Goal: Navigation & Orientation: Understand site structure

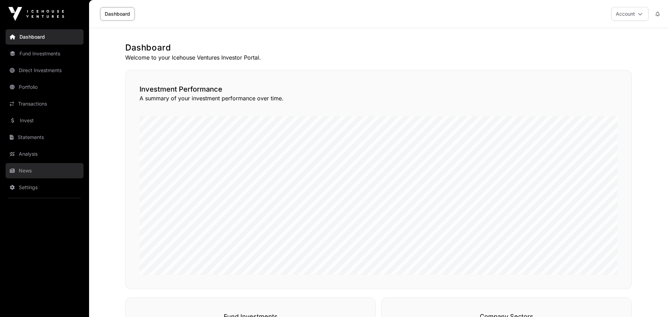
click at [37, 171] on link "News" at bounding box center [45, 170] width 78 height 15
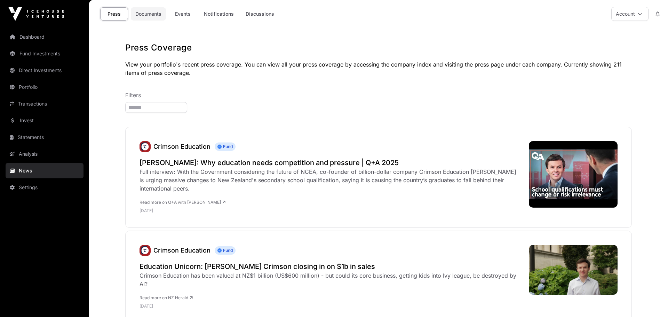
click at [149, 13] on link "Documents" at bounding box center [148, 13] width 35 height 13
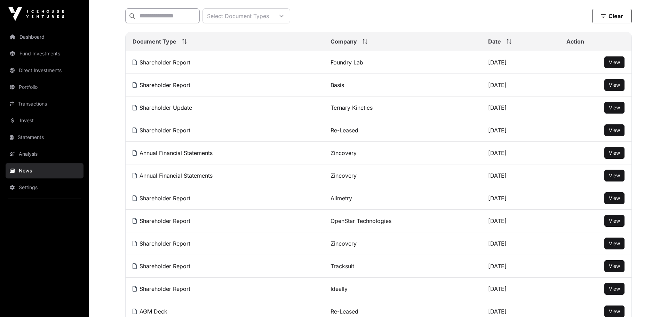
scroll to position [96, 0]
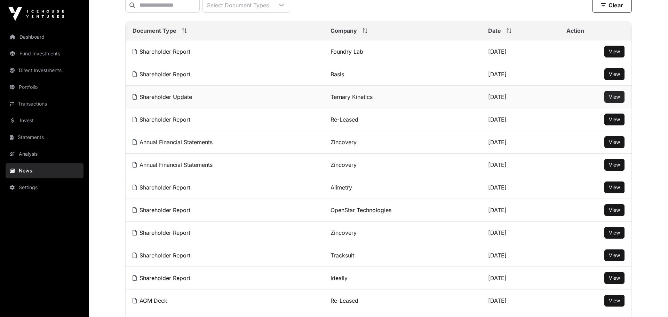
click at [618, 98] on span "View" at bounding box center [614, 97] width 11 height 6
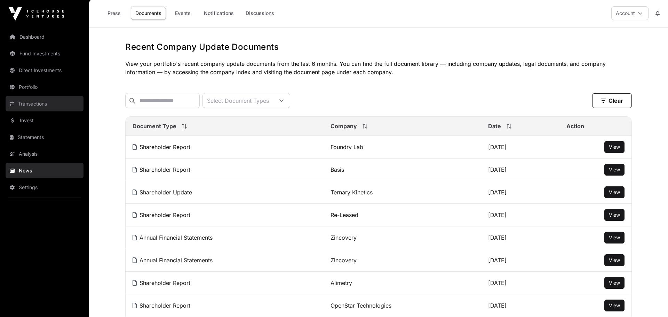
scroll to position [0, 0]
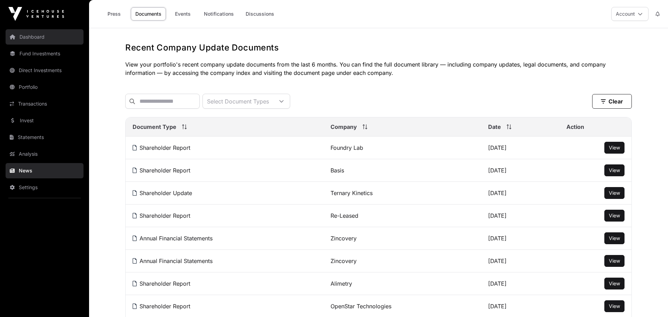
click at [40, 35] on link "Dashboard" at bounding box center [45, 36] width 78 height 15
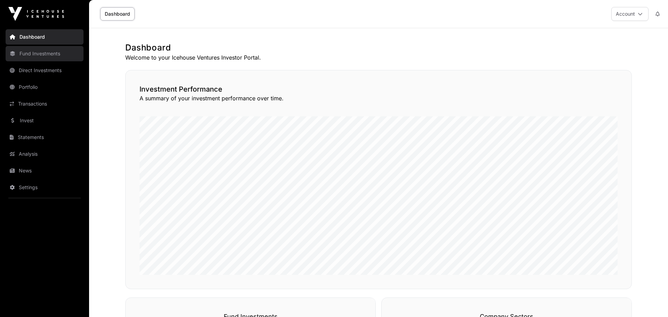
click at [45, 54] on link "Fund Investments" at bounding box center [45, 53] width 78 height 15
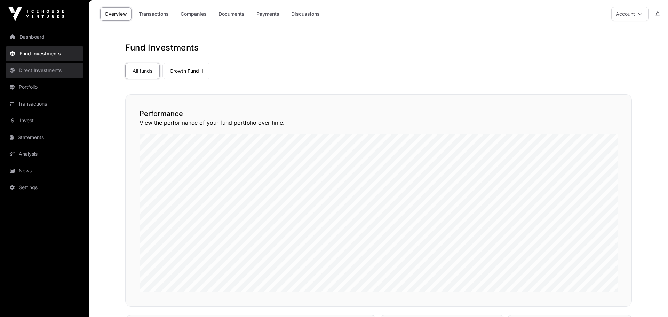
click at [45, 69] on link "Direct Investments" at bounding box center [45, 70] width 78 height 15
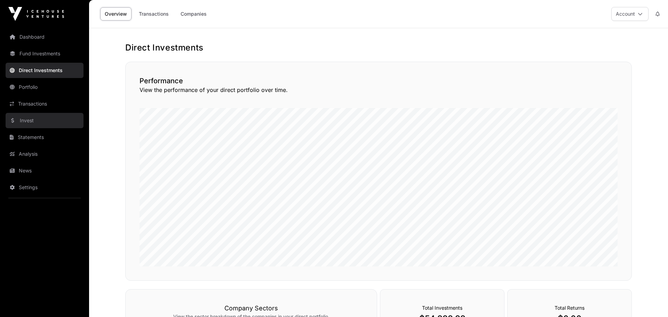
click at [34, 118] on link "Invest" at bounding box center [45, 120] width 78 height 15
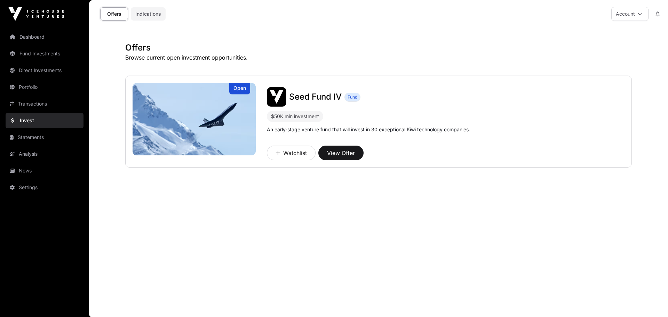
click at [149, 13] on link "Indications" at bounding box center [148, 13] width 35 height 13
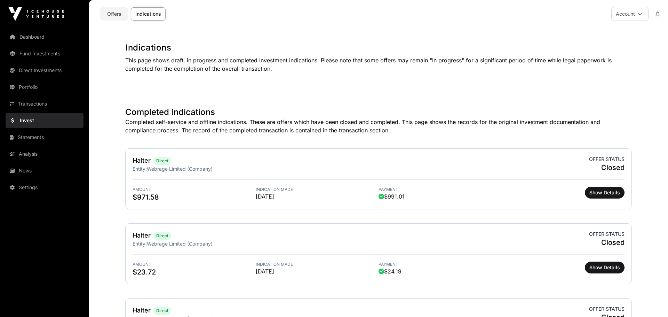
click at [105, 13] on link "Offers" at bounding box center [114, 13] width 28 height 13
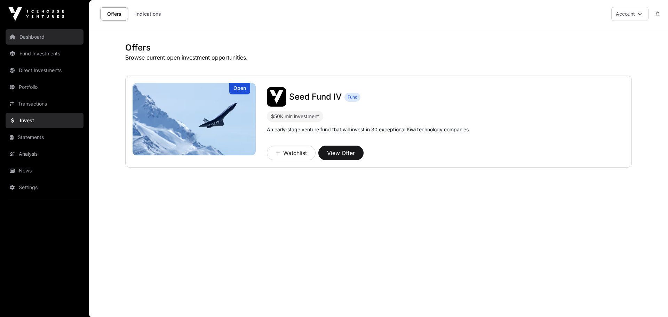
click at [29, 34] on link "Dashboard" at bounding box center [45, 36] width 78 height 15
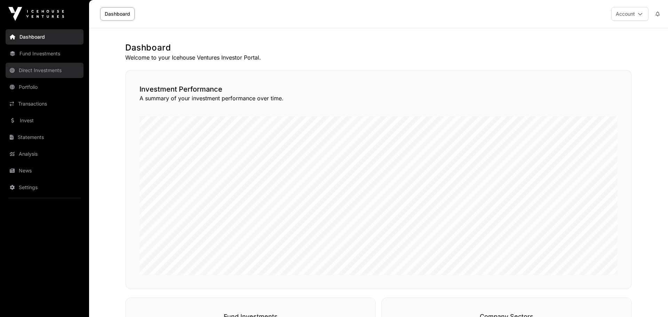
click at [39, 72] on link "Direct Investments" at bounding box center [45, 70] width 78 height 15
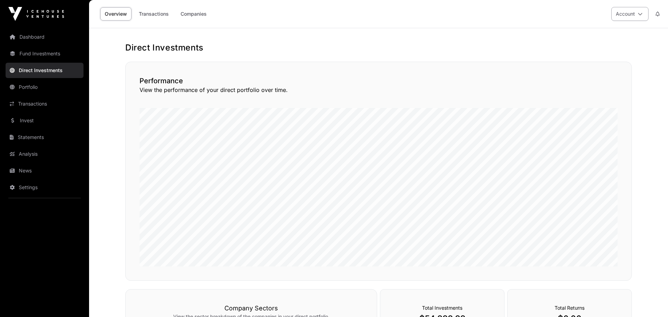
click at [638, 14] on button "Account" at bounding box center [630, 14] width 37 height 14
click at [638, 14] on icon at bounding box center [640, 13] width 5 height 5
click at [42, 50] on link "Fund Investments" at bounding box center [45, 53] width 78 height 15
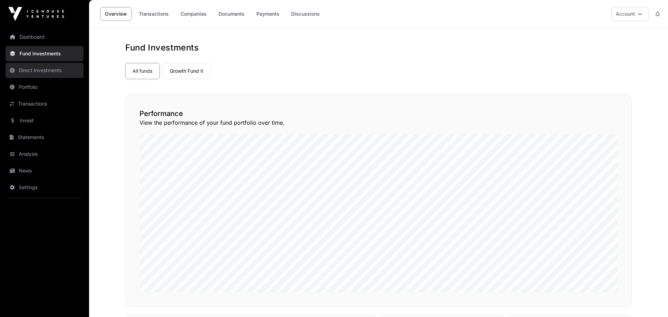
click at [42, 69] on link "Direct Investments" at bounding box center [45, 70] width 78 height 15
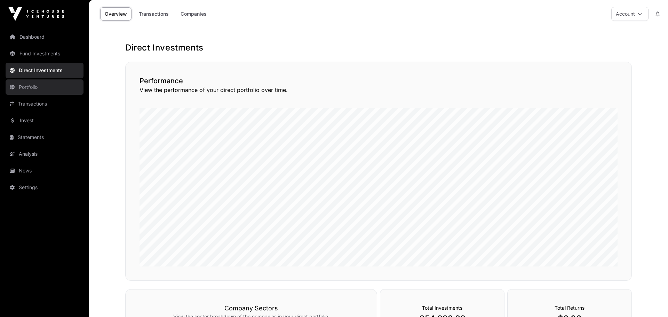
click at [36, 87] on link "Portfolio" at bounding box center [45, 86] width 78 height 15
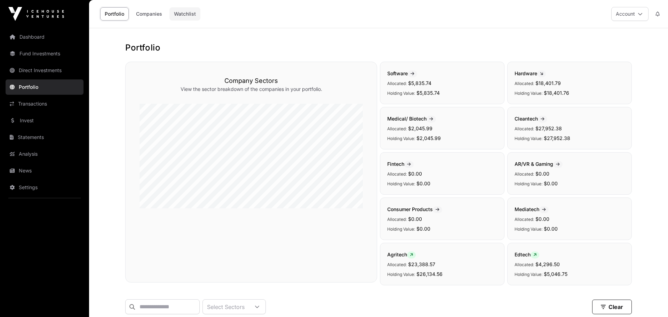
click at [192, 14] on link "Watchlist" at bounding box center [185, 13] width 31 height 13
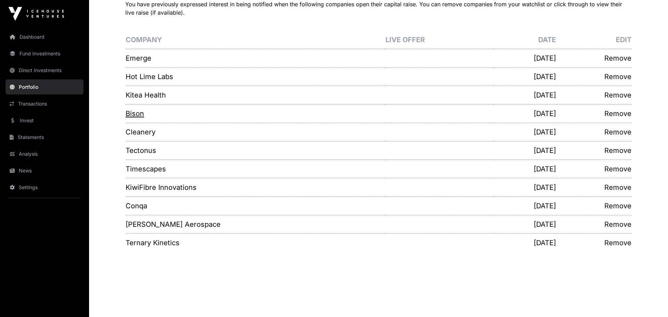
scroll to position [63, 0]
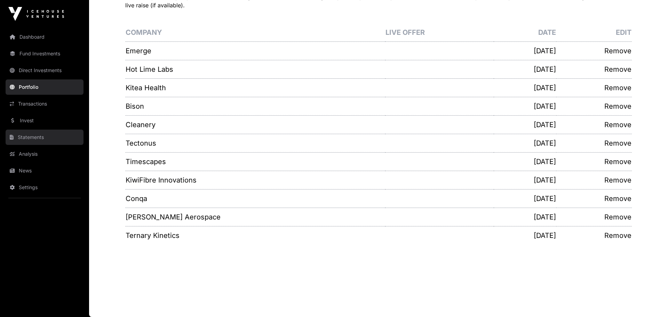
click at [27, 136] on link "Statements" at bounding box center [45, 136] width 78 height 15
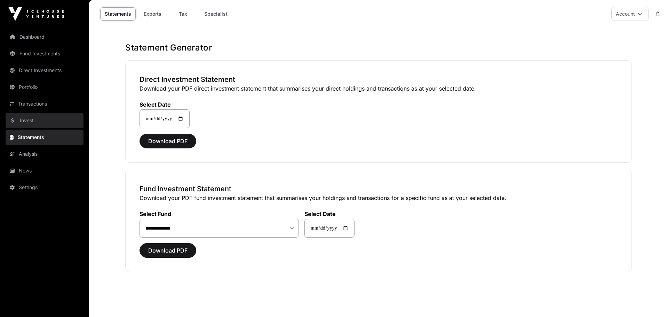
click at [29, 118] on link "Invest" at bounding box center [45, 120] width 78 height 15
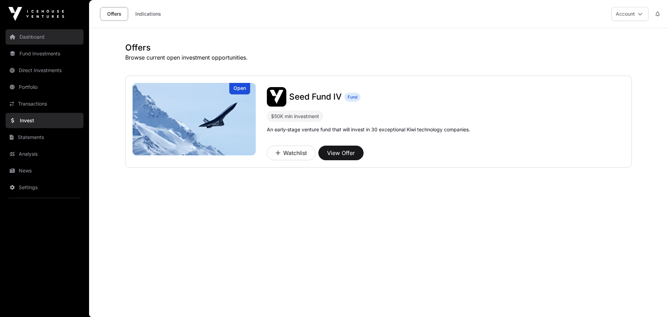
click at [39, 37] on link "Dashboard" at bounding box center [45, 36] width 78 height 15
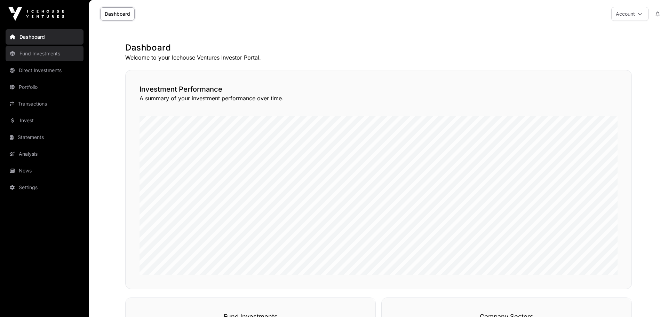
click at [42, 51] on link "Fund Investments" at bounding box center [45, 53] width 78 height 15
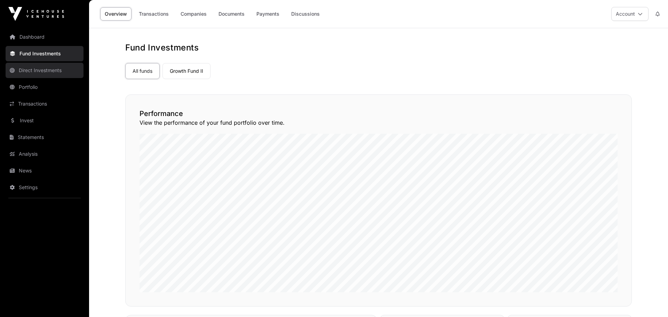
click at [43, 67] on link "Direct Investments" at bounding box center [45, 70] width 78 height 15
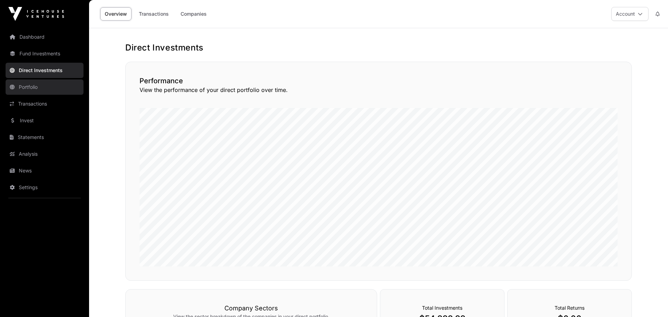
click at [38, 94] on link "Portfolio" at bounding box center [45, 86] width 78 height 15
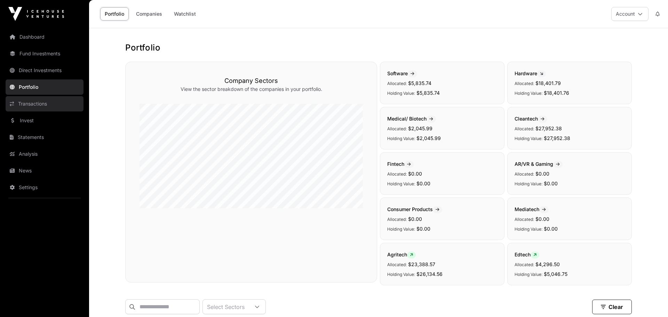
click at [38, 105] on link "Transactions" at bounding box center [45, 103] width 78 height 15
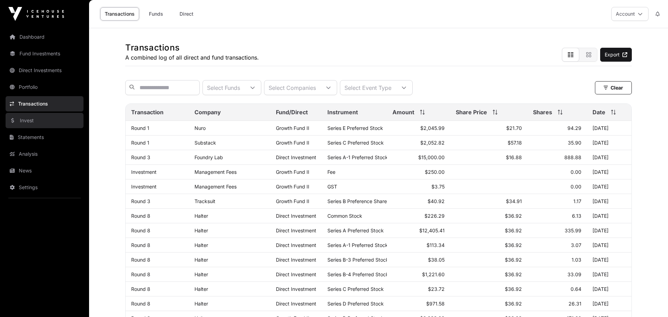
click at [25, 120] on link "Invest" at bounding box center [45, 120] width 78 height 15
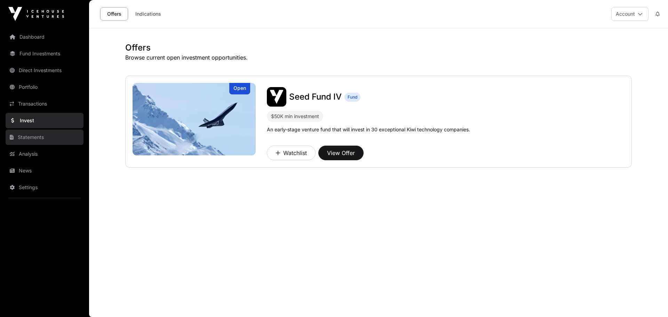
click at [26, 139] on link "Statements" at bounding box center [45, 136] width 78 height 15
